Goal: Transaction & Acquisition: Purchase product/service

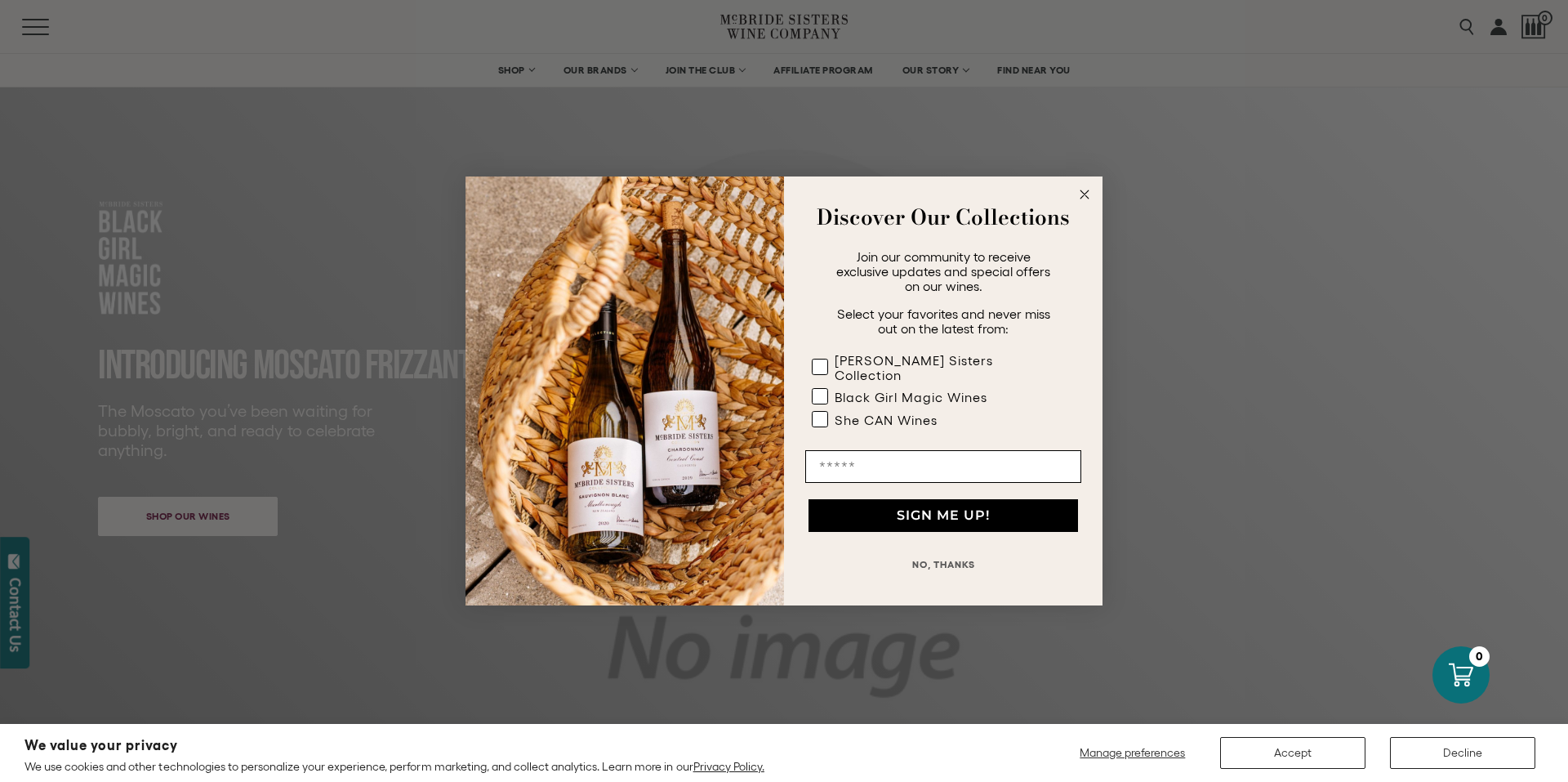
click at [1082, 200] on circle "Close dialog" at bounding box center [1085, 195] width 19 height 19
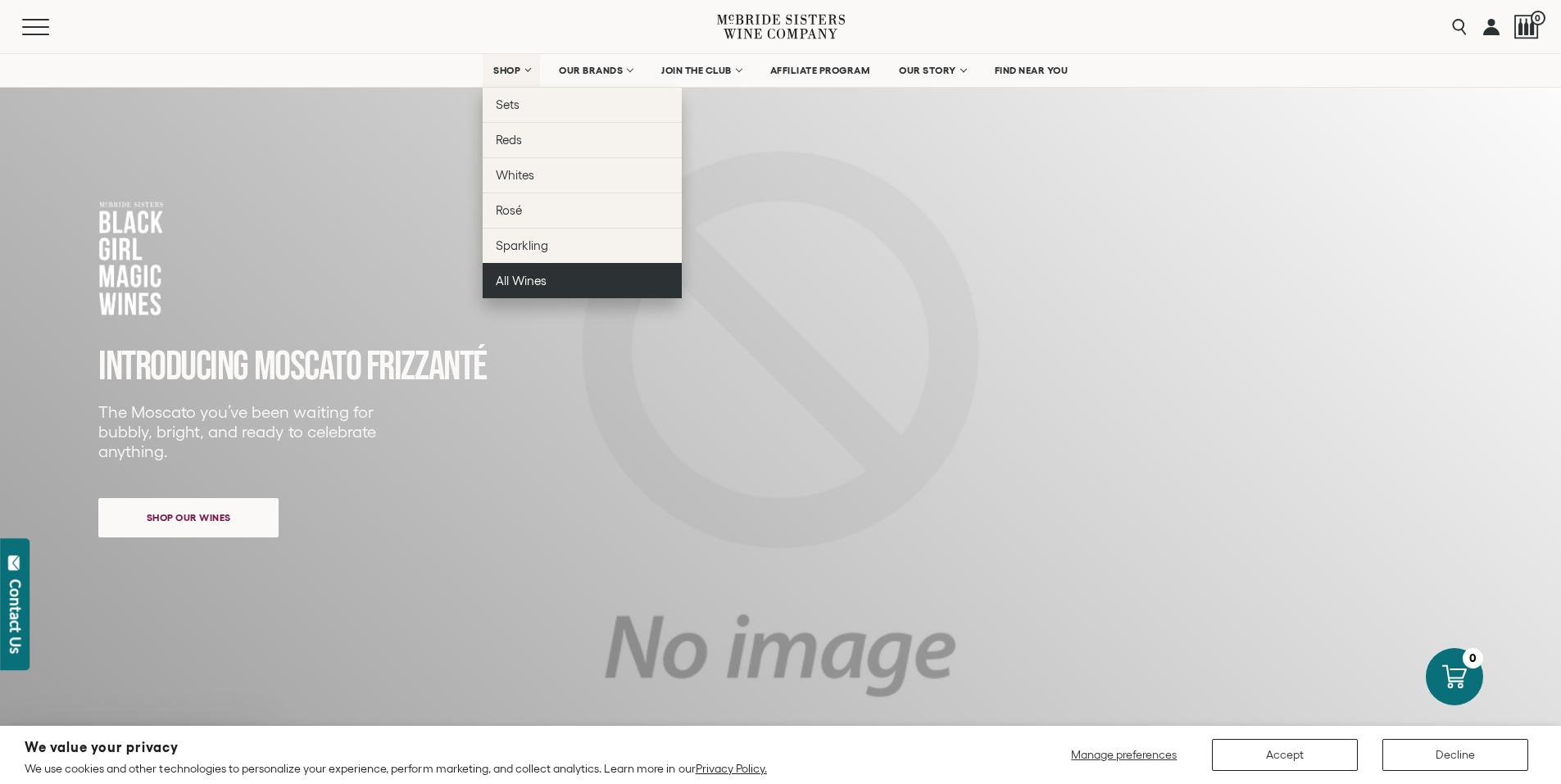
click at [503, 277] on span "All Wines" at bounding box center [521, 281] width 51 height 14
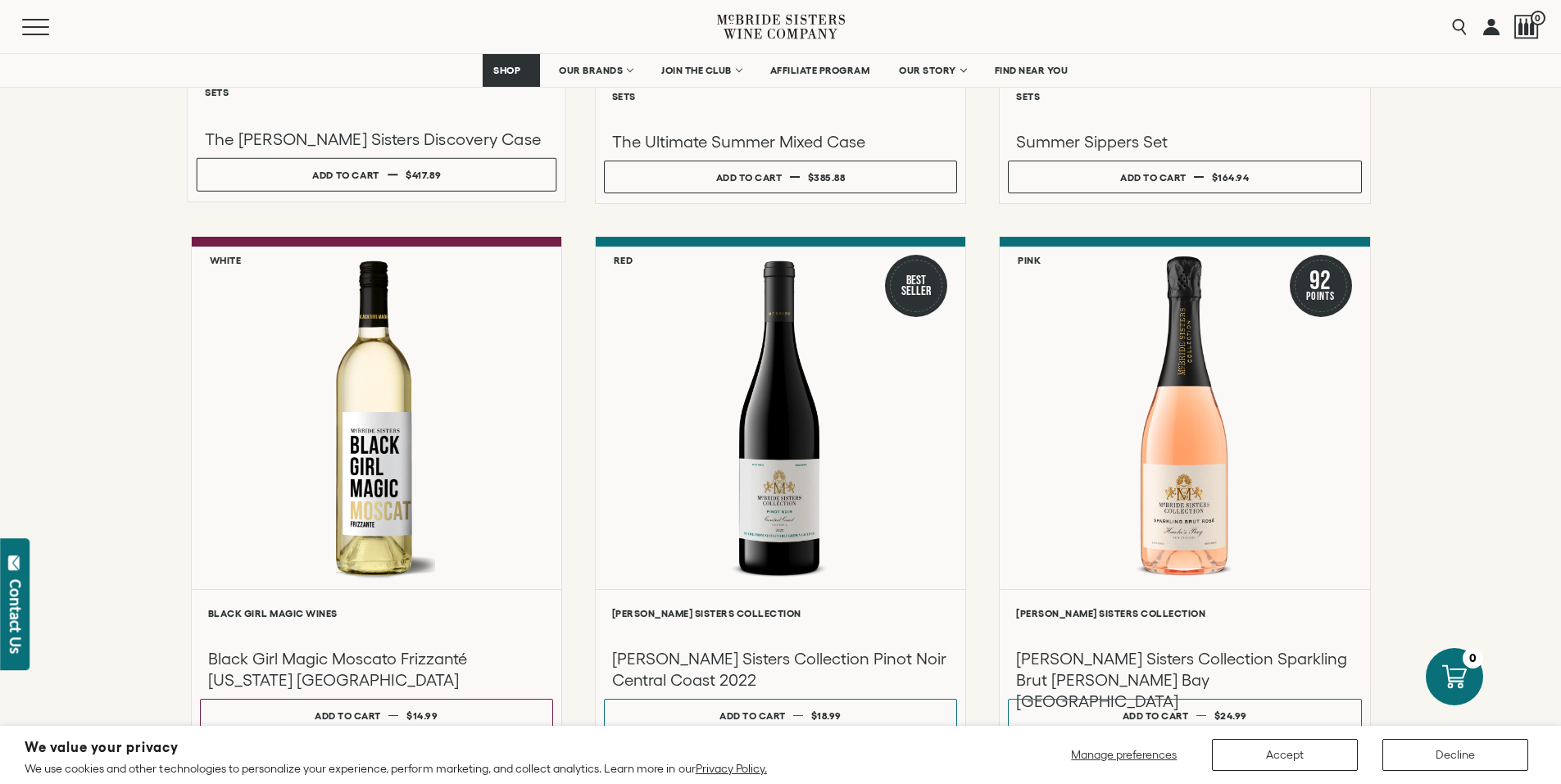
scroll to position [581, 0]
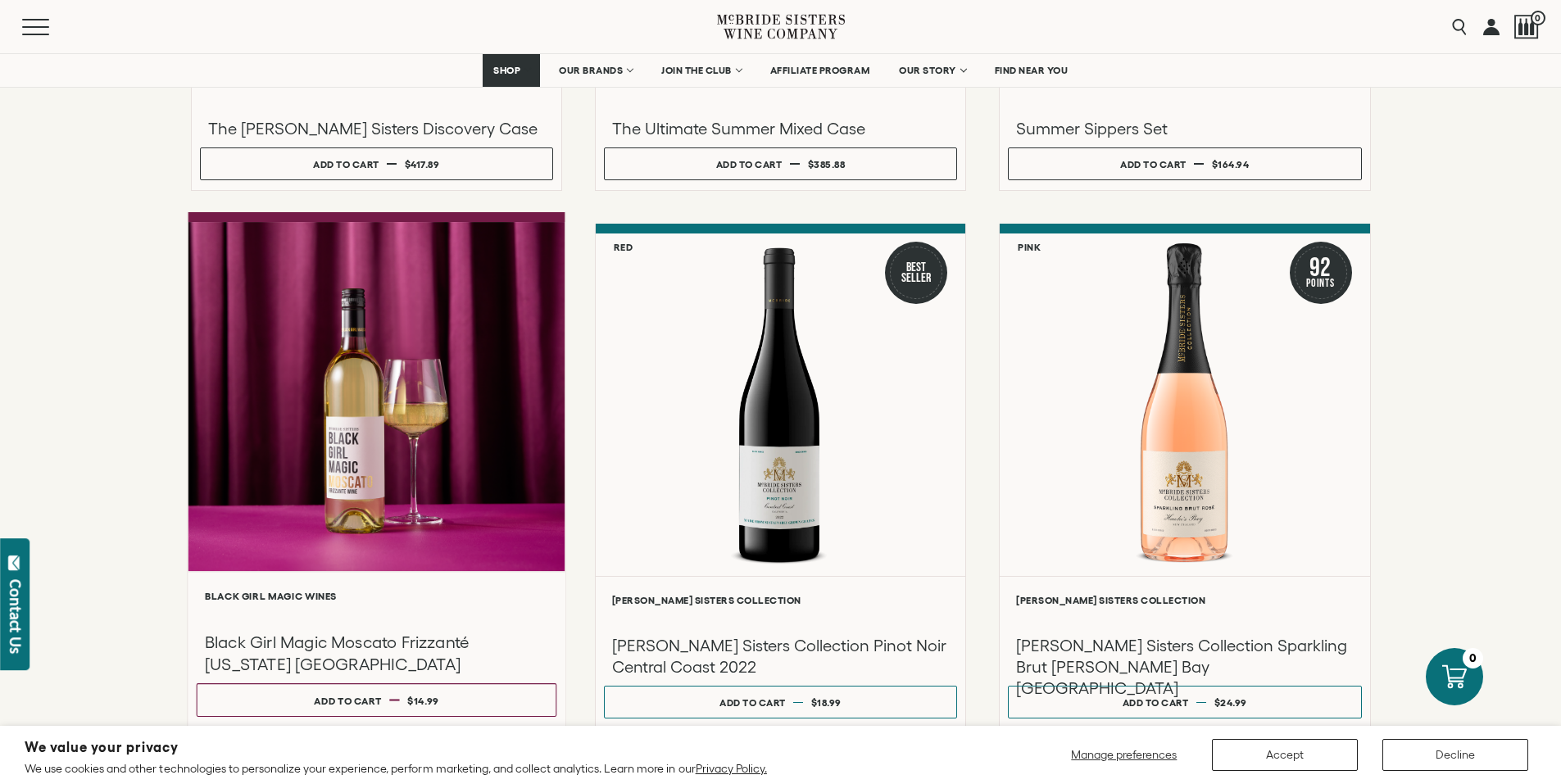
click at [427, 497] on div at bounding box center [375, 396] width 377 height 349
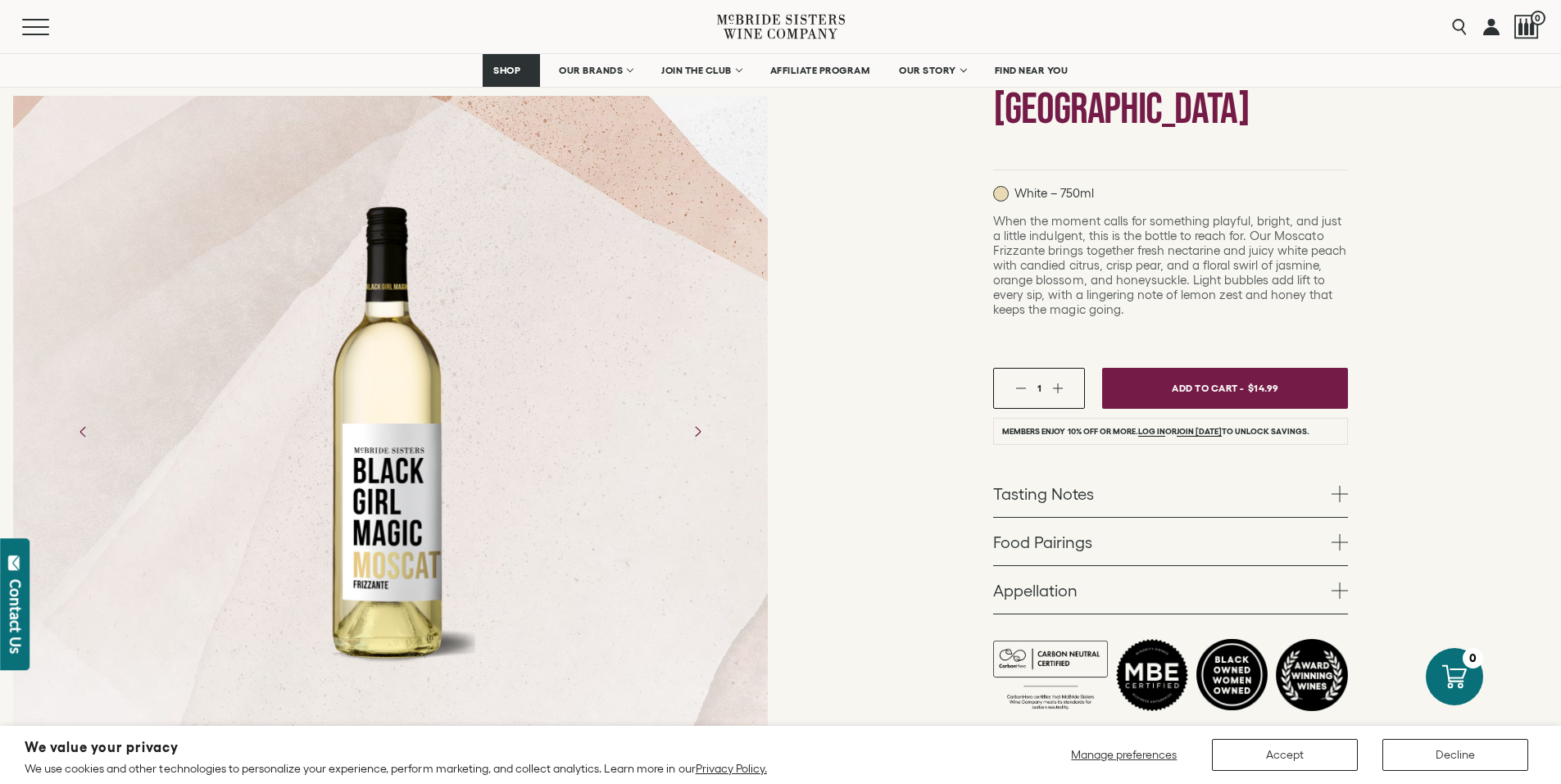
scroll to position [308, 0]
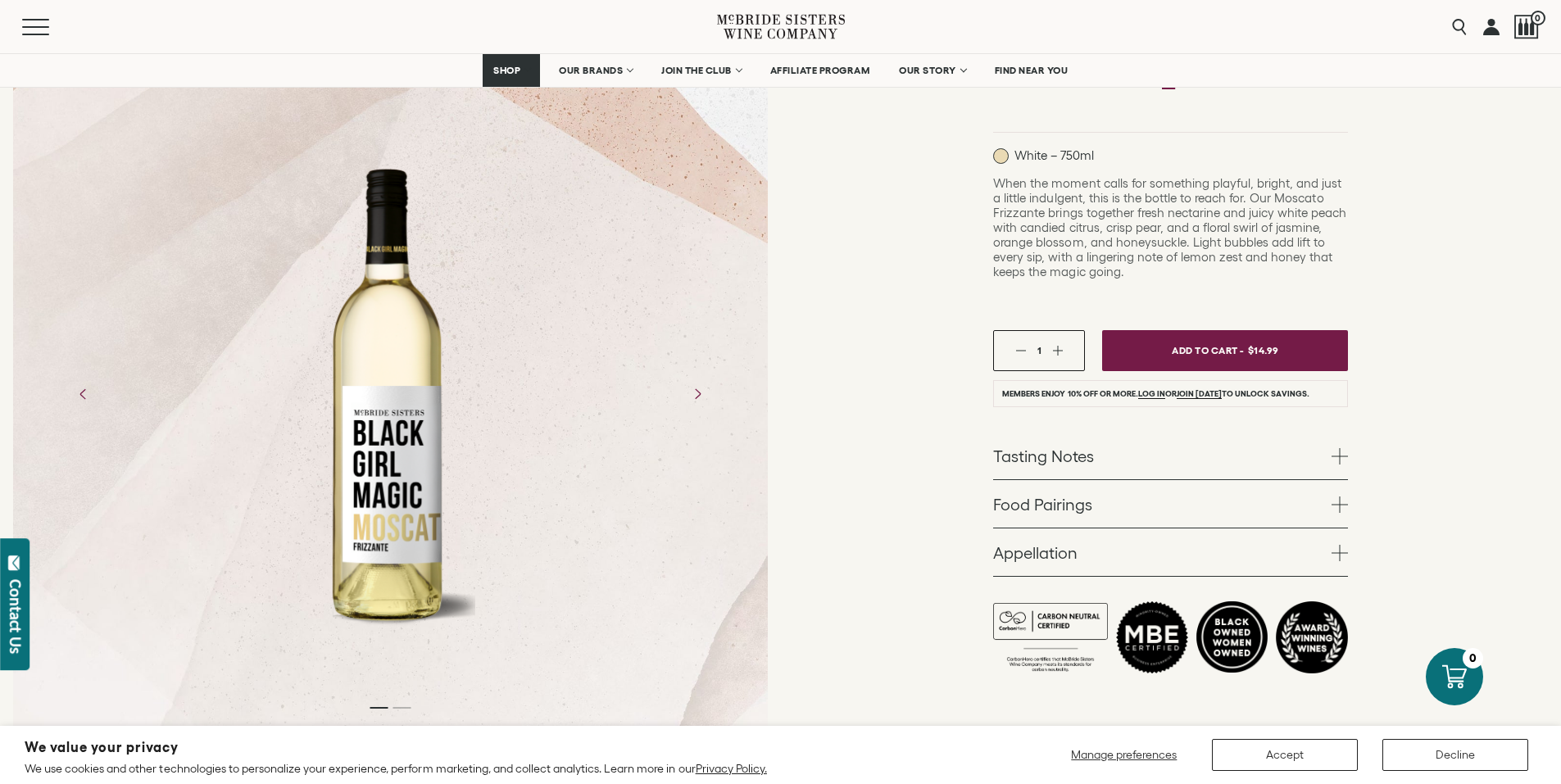
click at [1334, 496] on span at bounding box center [1340, 504] width 16 height 16
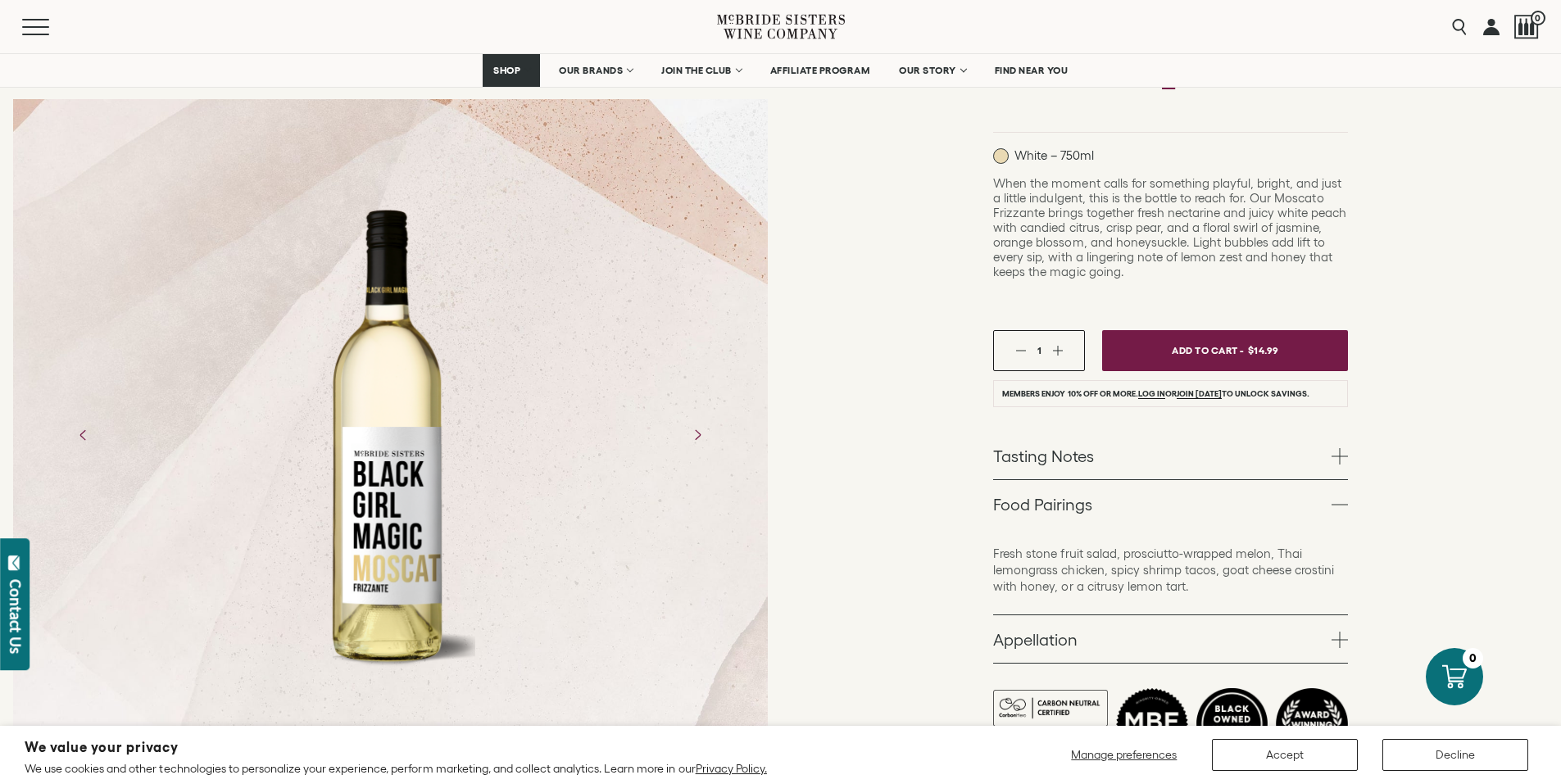
click at [1334, 496] on span at bounding box center [1340, 504] width 16 height 16
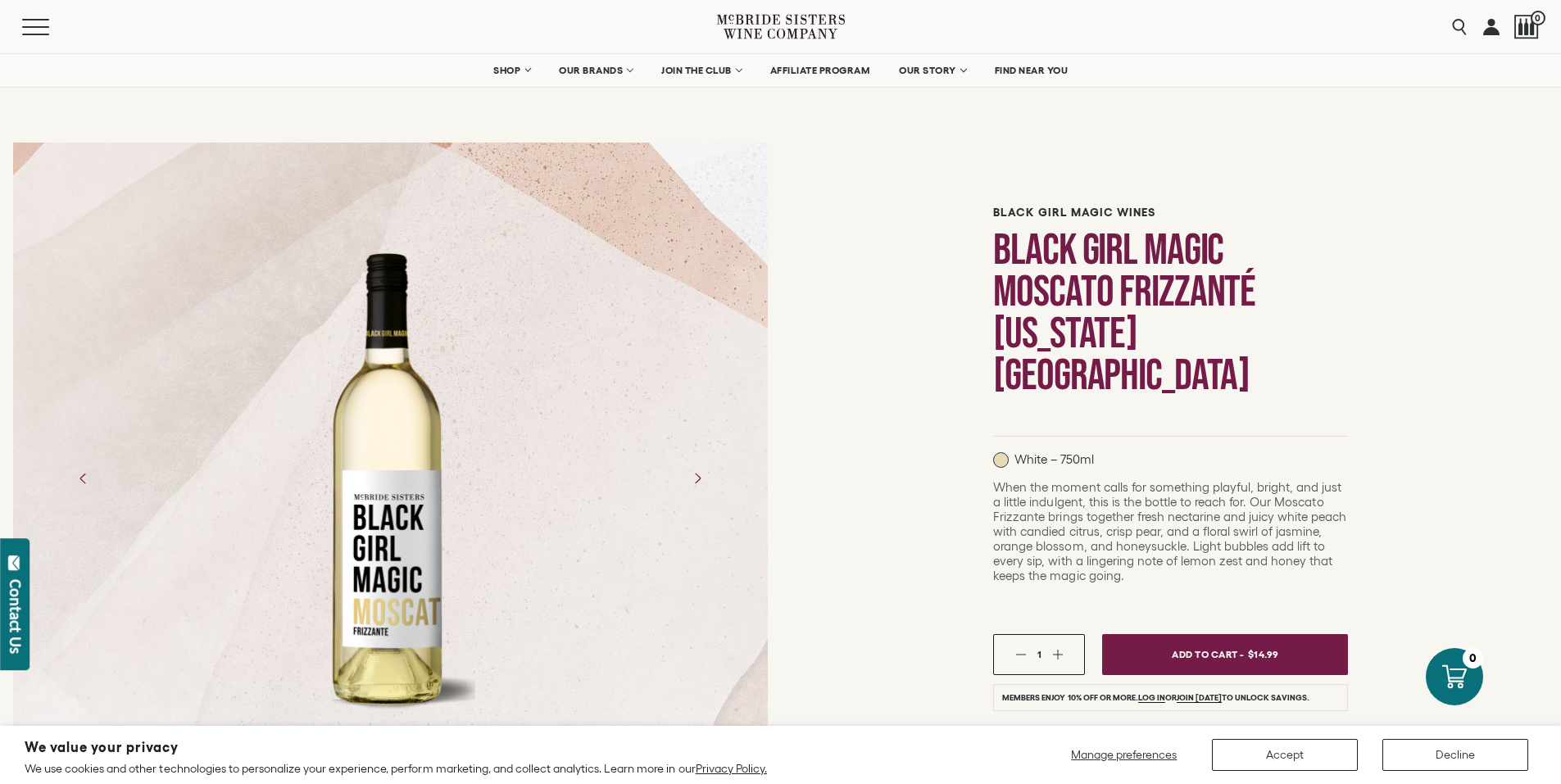
scroll to position [0, 0]
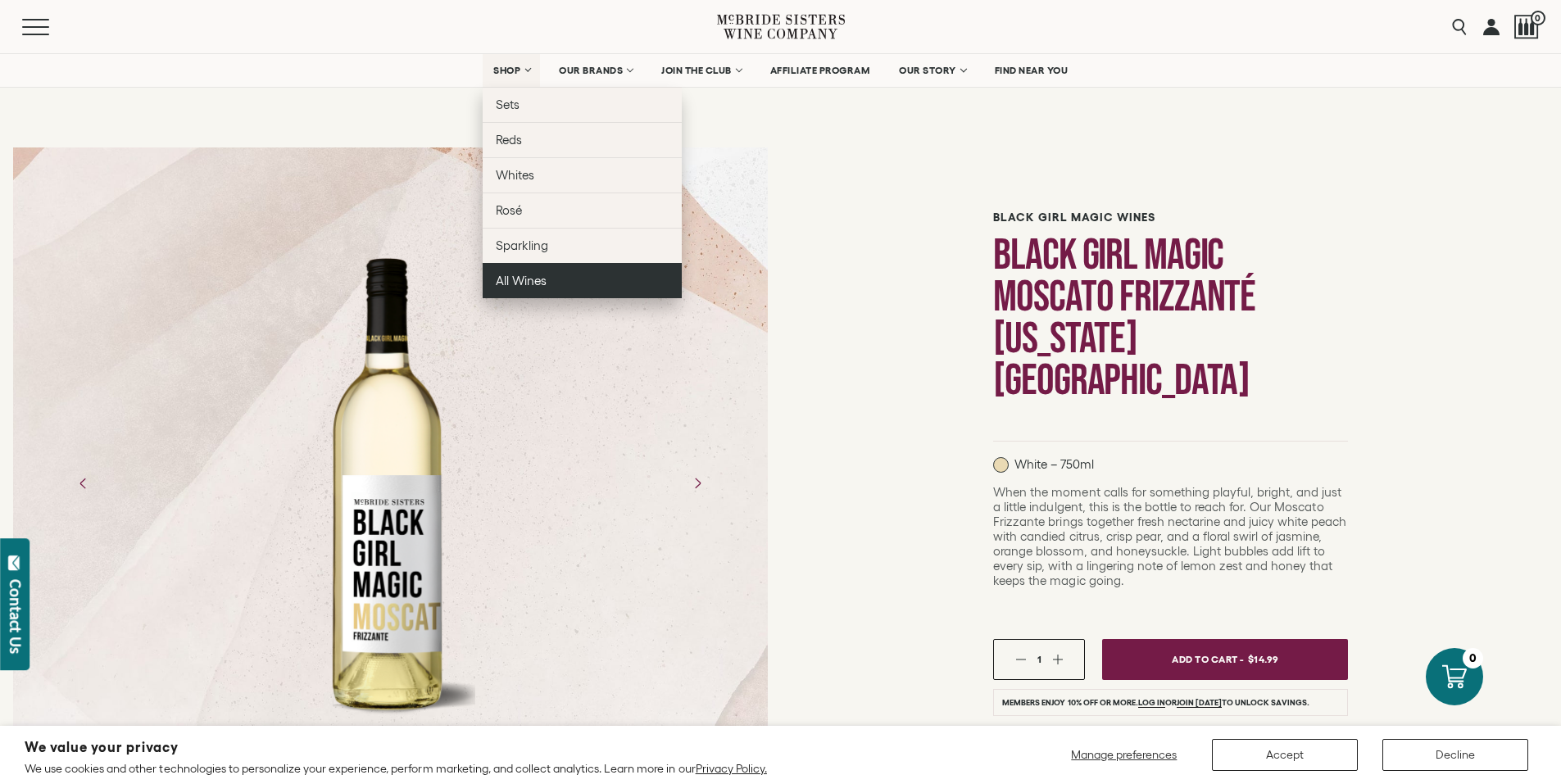
click at [498, 276] on span "All Wines" at bounding box center [521, 281] width 51 height 14
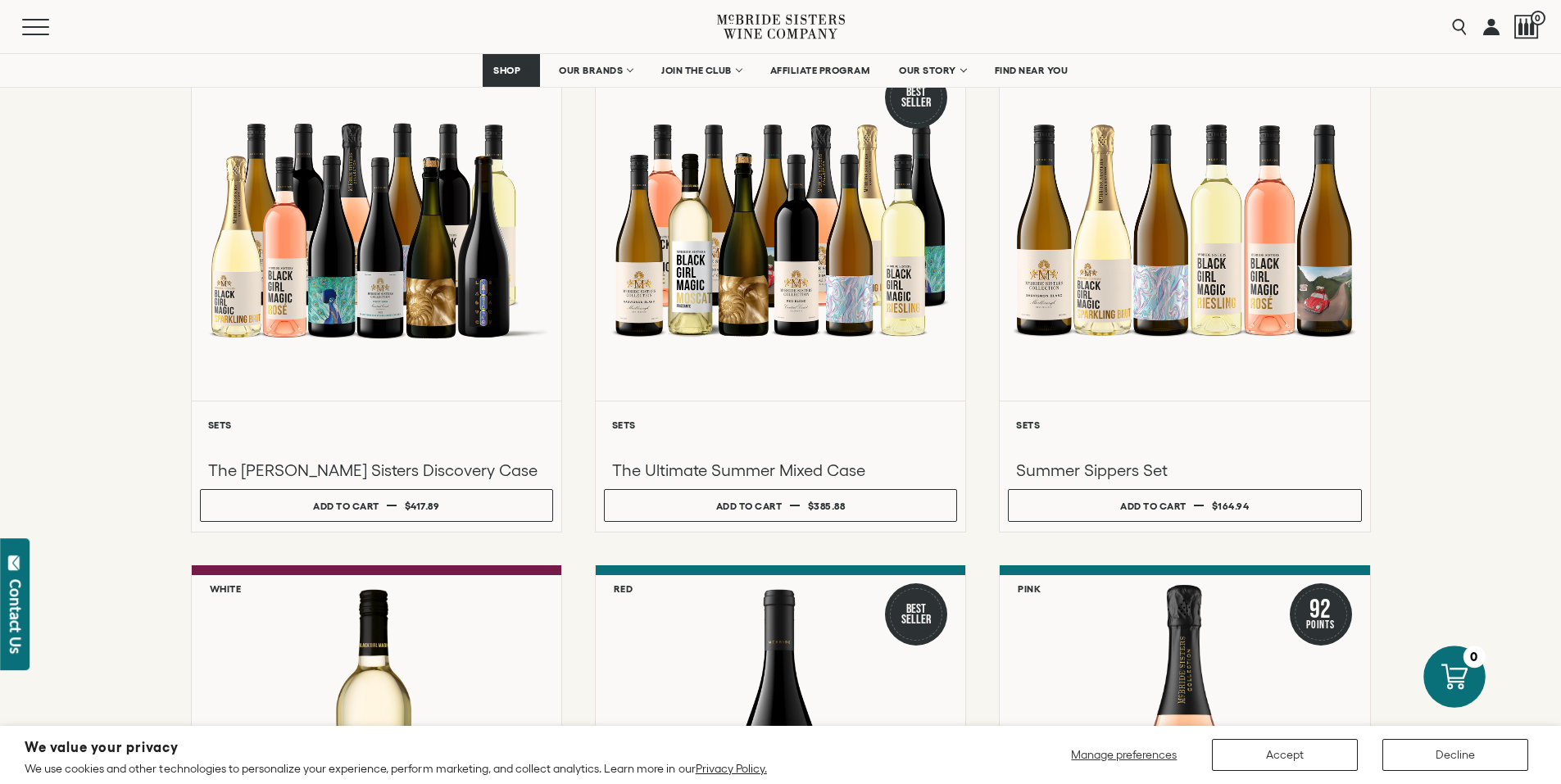
scroll to position [241, 0]
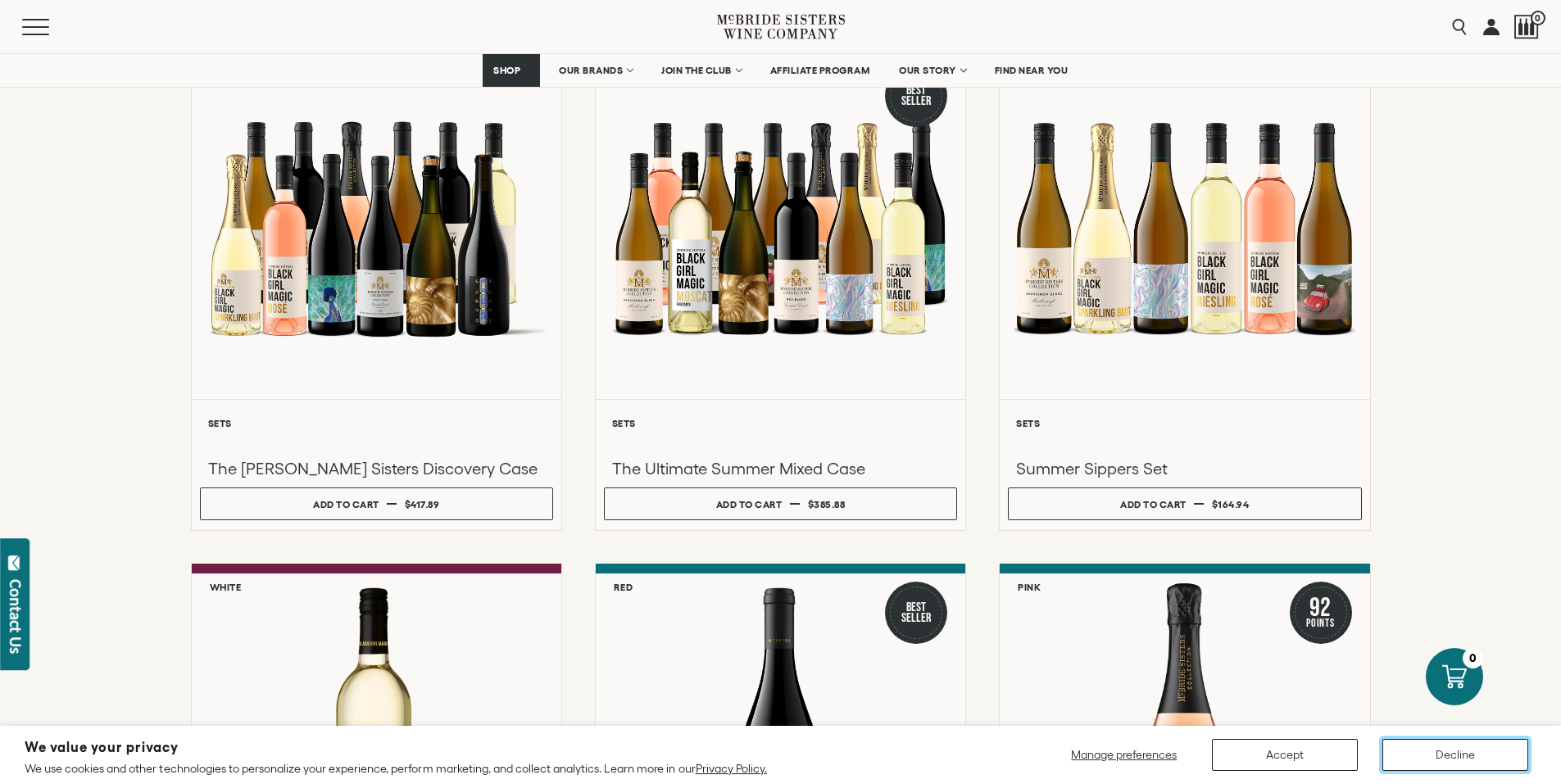
click at [1468, 755] on button "Decline" at bounding box center [1455, 754] width 146 height 32
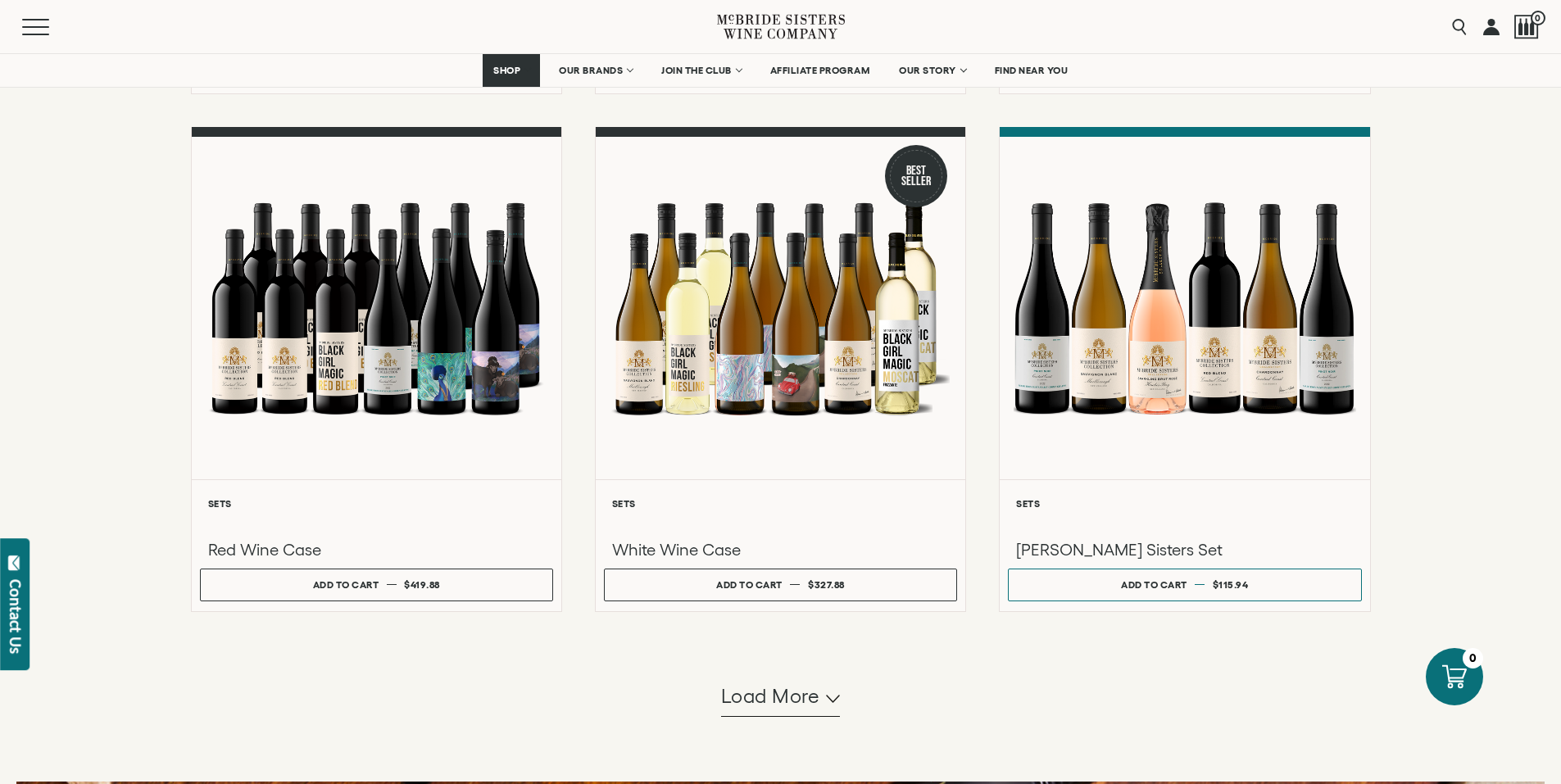
scroll to position [1238, 0]
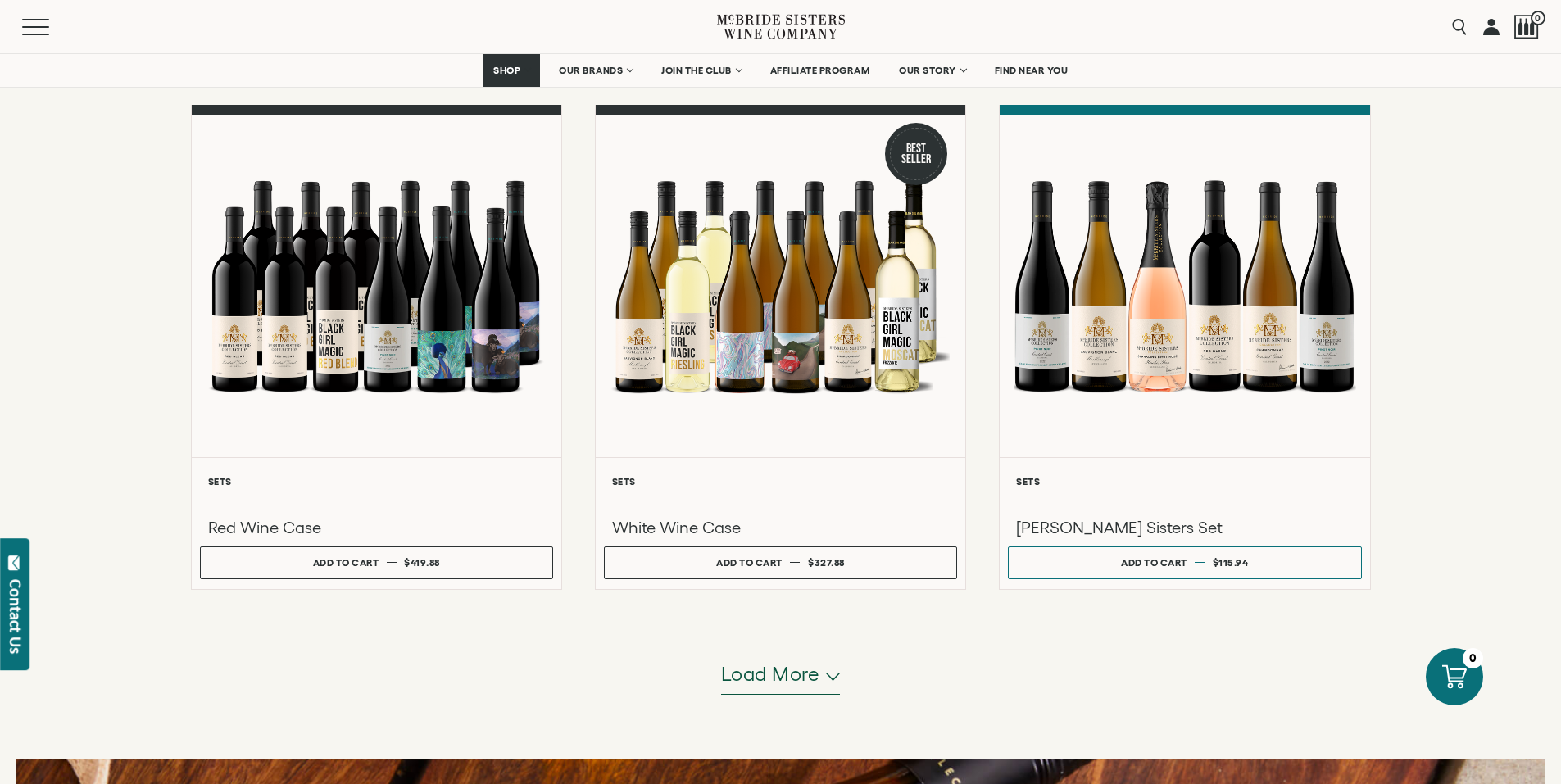
click at [799, 673] on span "Load more" at bounding box center [771, 674] width 100 height 28
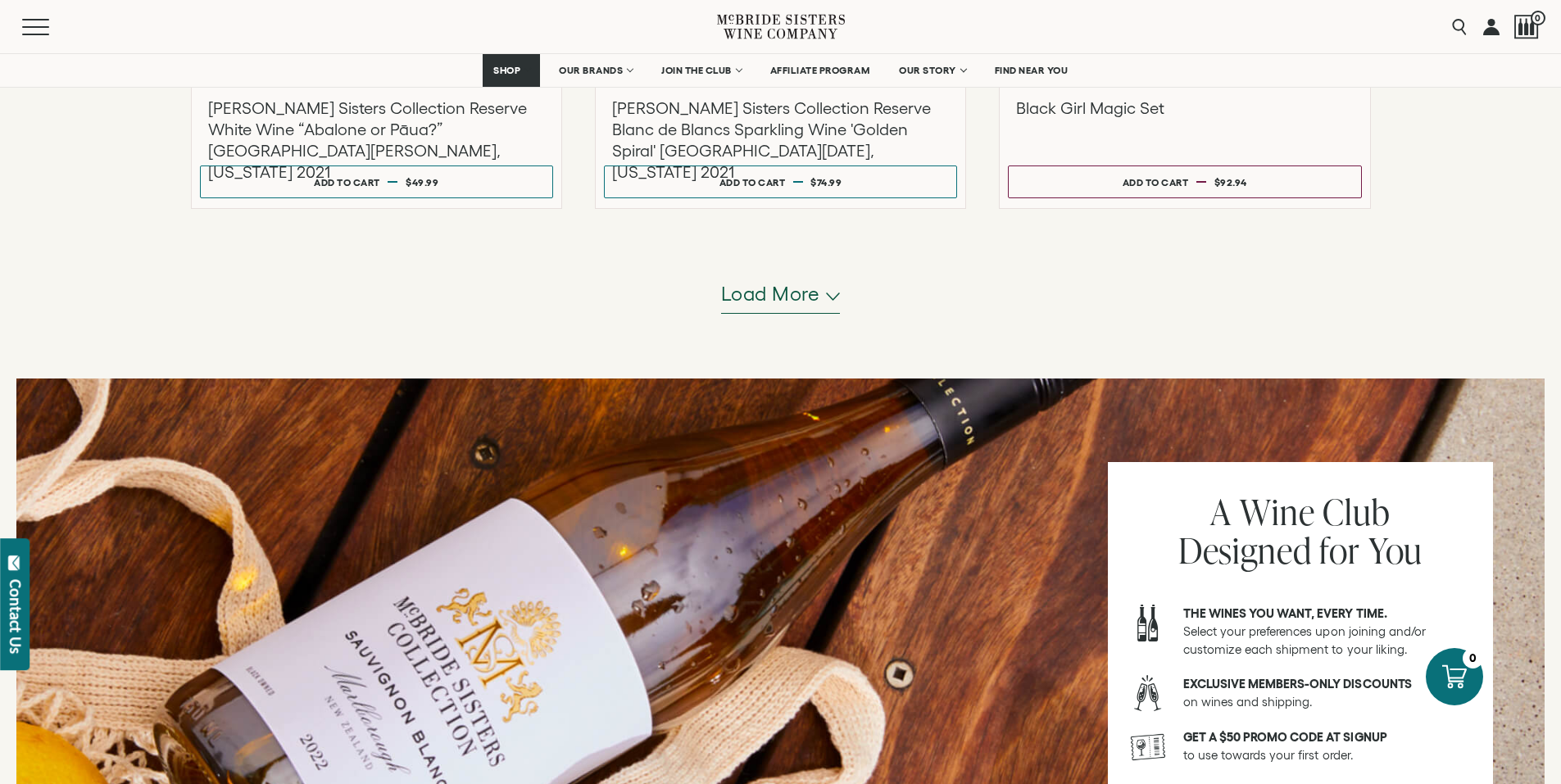
scroll to position [3250, 0]
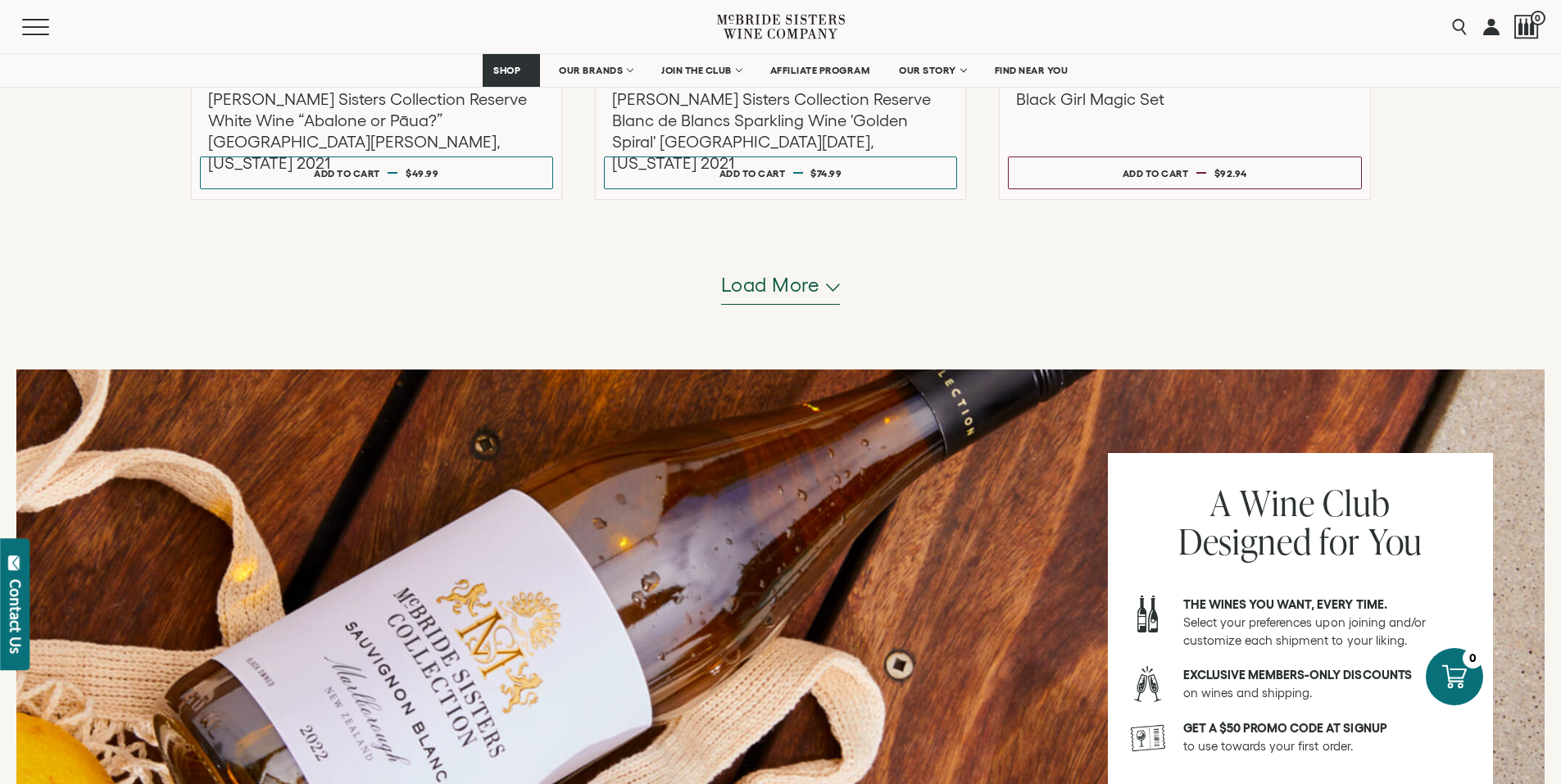
click at [767, 285] on span "Load more" at bounding box center [771, 285] width 100 height 28
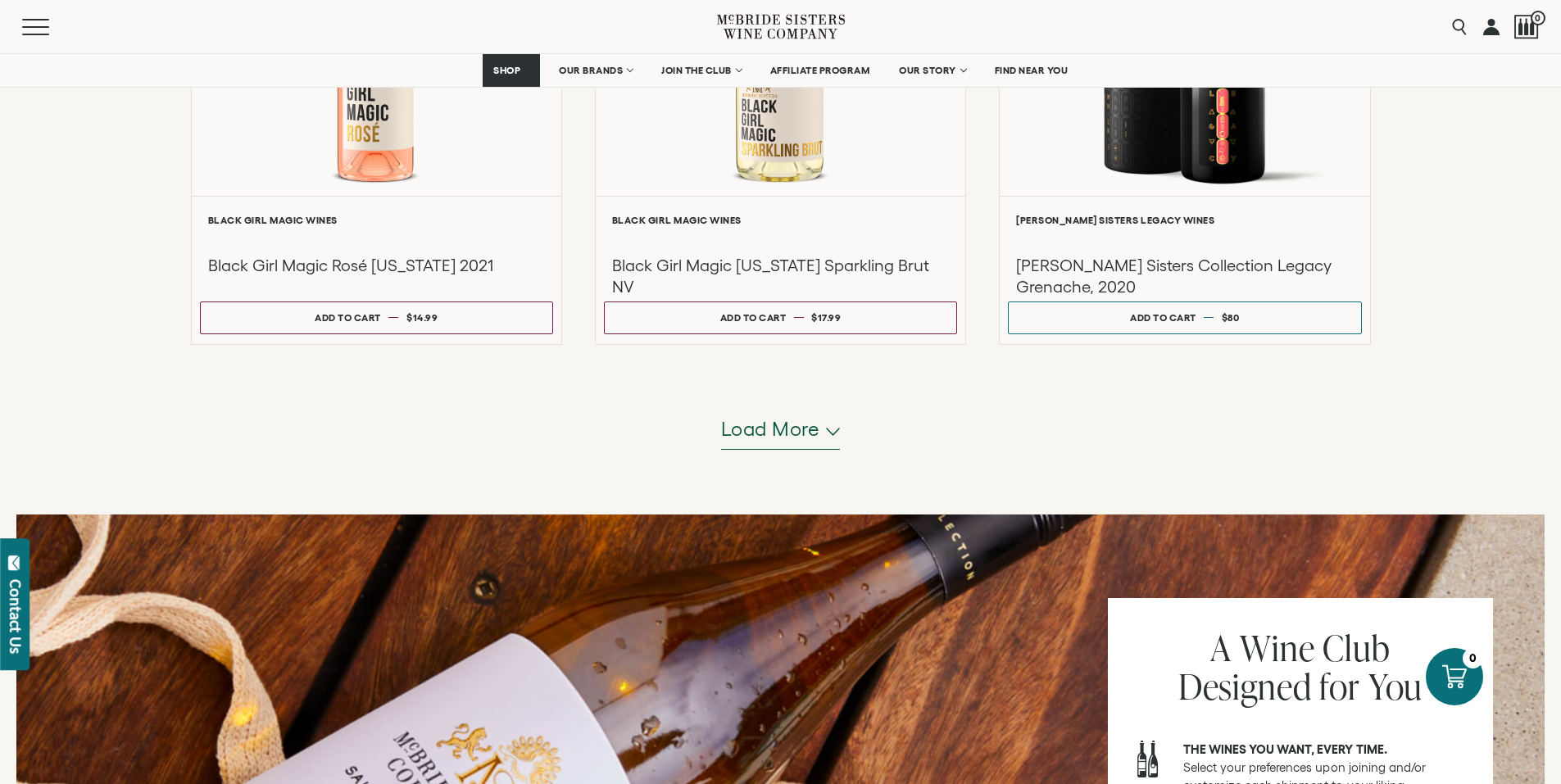
scroll to position [4723, 0]
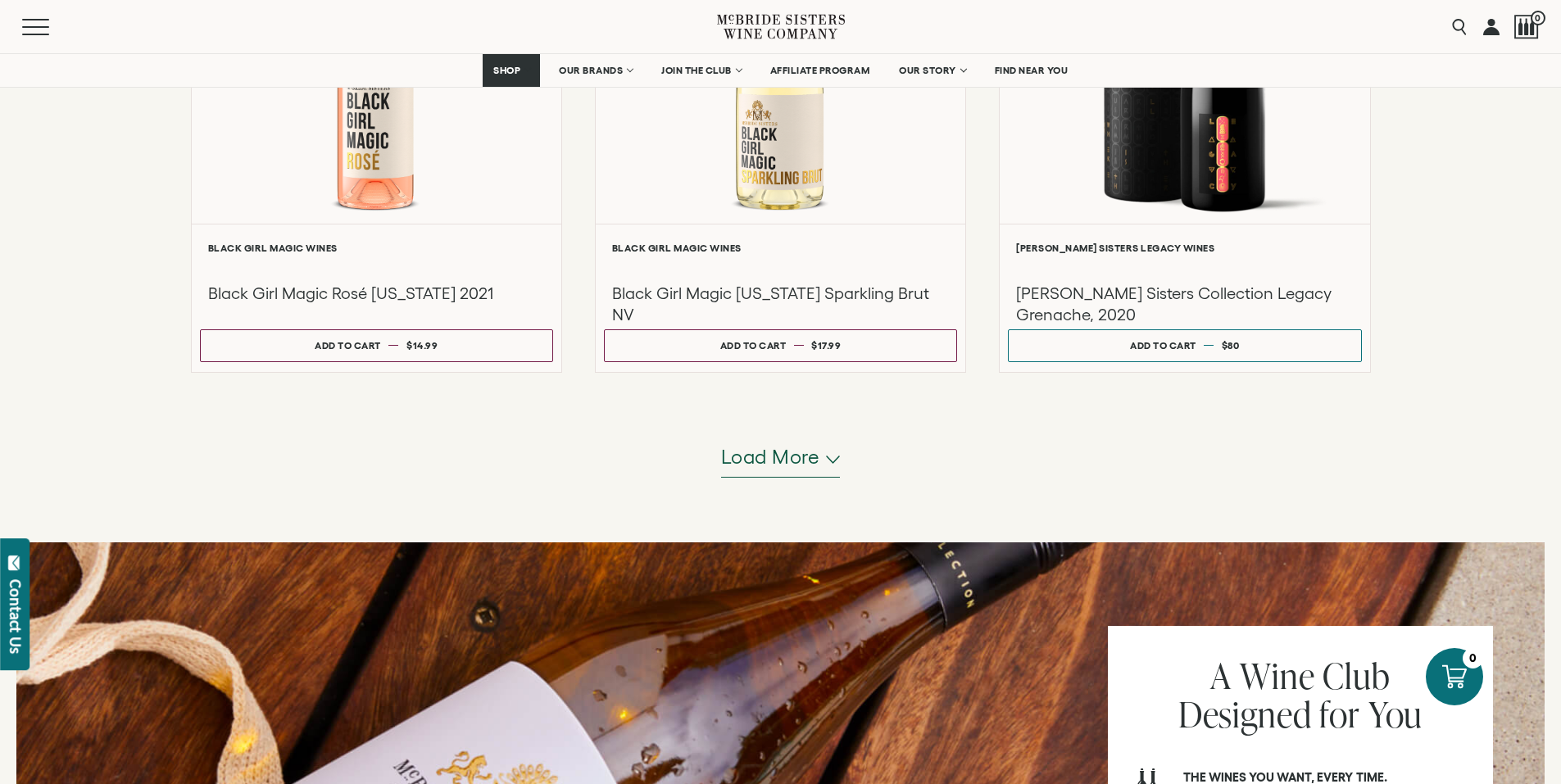
click at [791, 459] on span "Load more" at bounding box center [771, 457] width 100 height 28
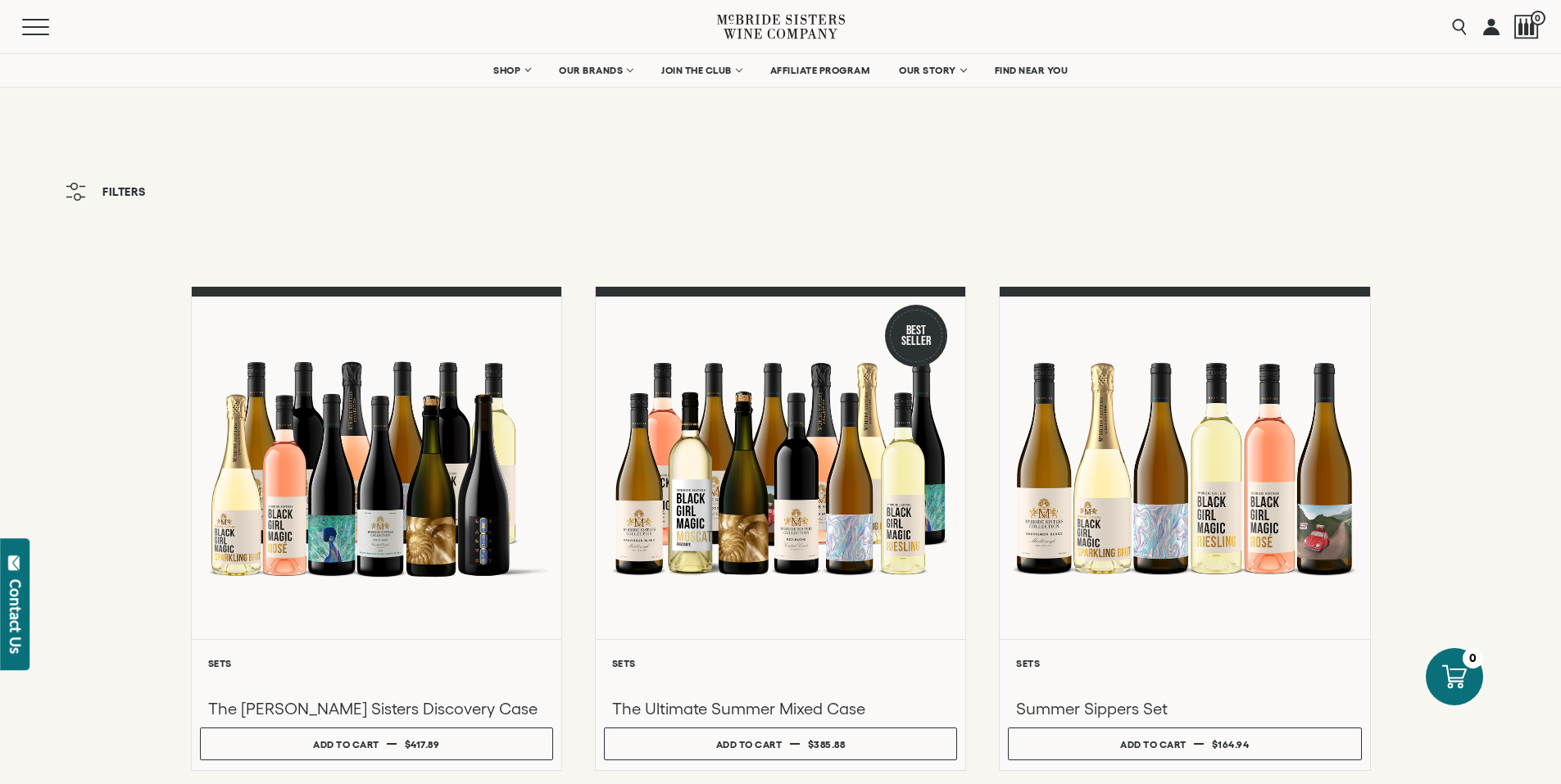
scroll to position [0, 0]
